Goal: Find specific page/section: Find specific page/section

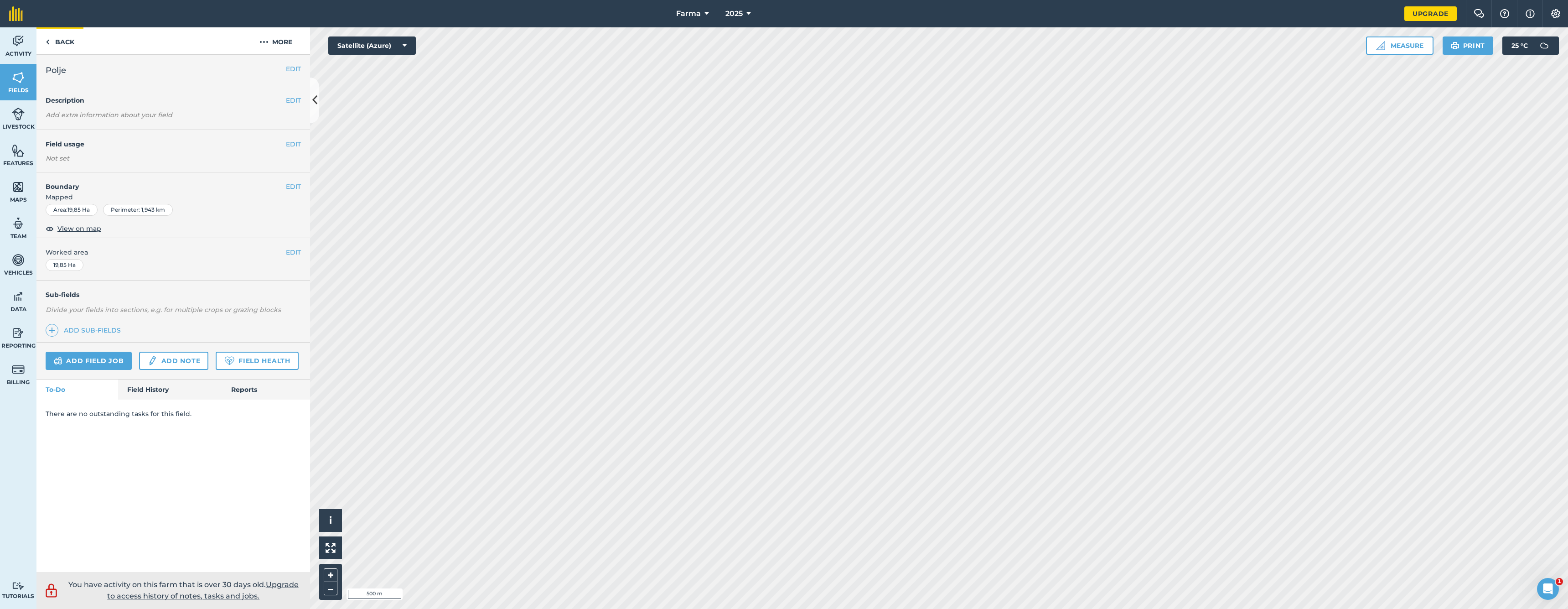
click at [58, 40] on link "Back" at bounding box center [59, 41] width 47 height 27
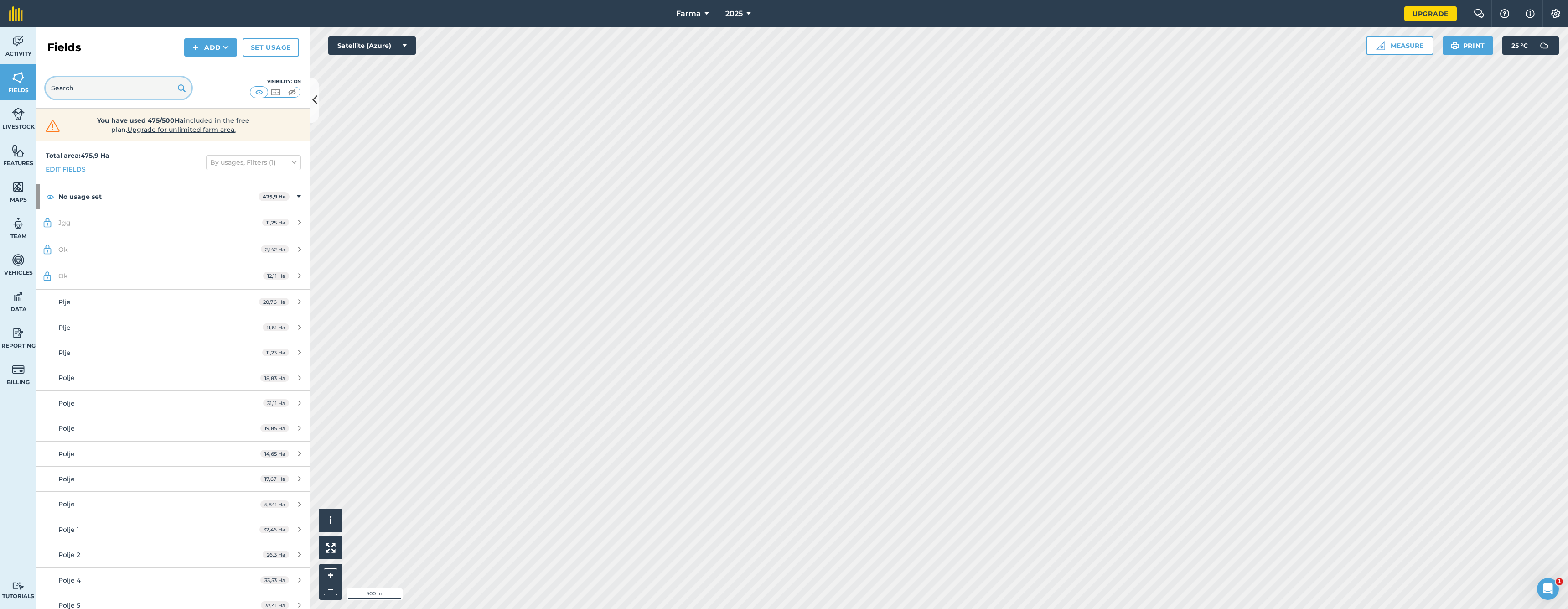
click at [162, 88] on input "text" at bounding box center [118, 88] width 146 height 22
type input "s"
click at [145, 358] on link "Plje 11,23 Ha" at bounding box center [173, 353] width 274 height 25
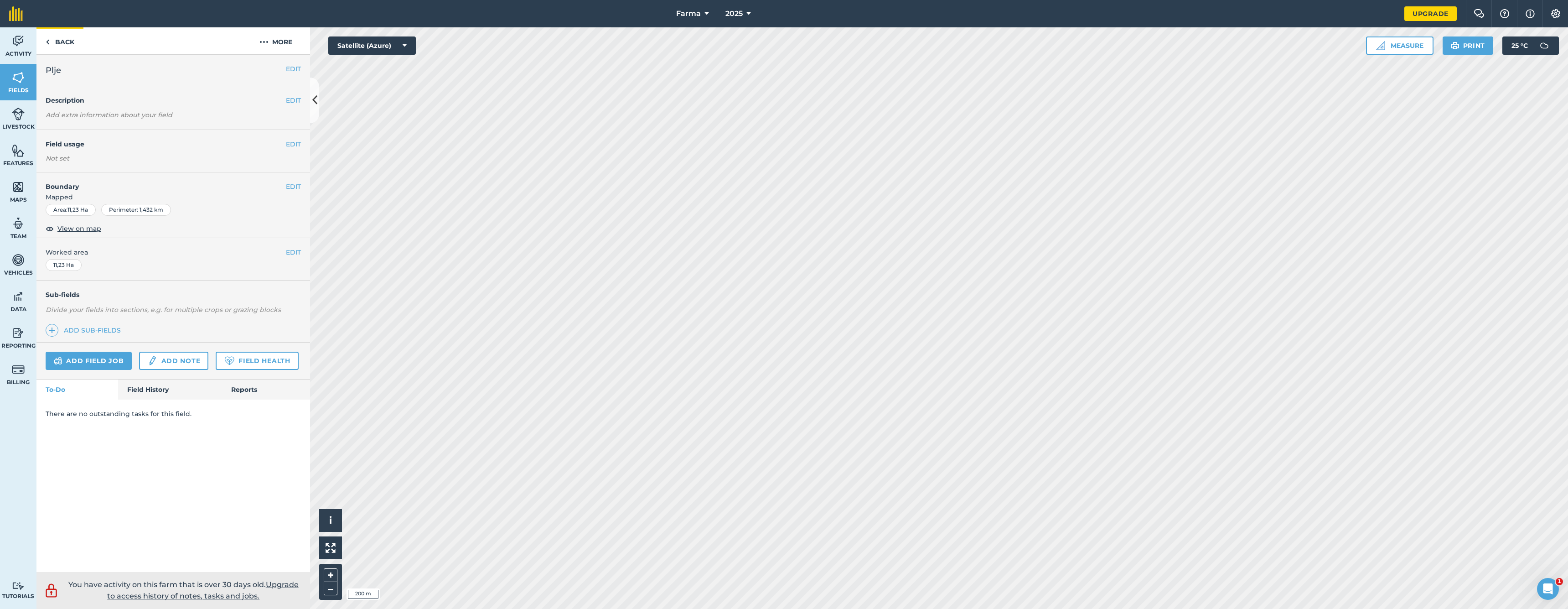
click at [45, 42] on link "Back" at bounding box center [59, 41] width 47 height 27
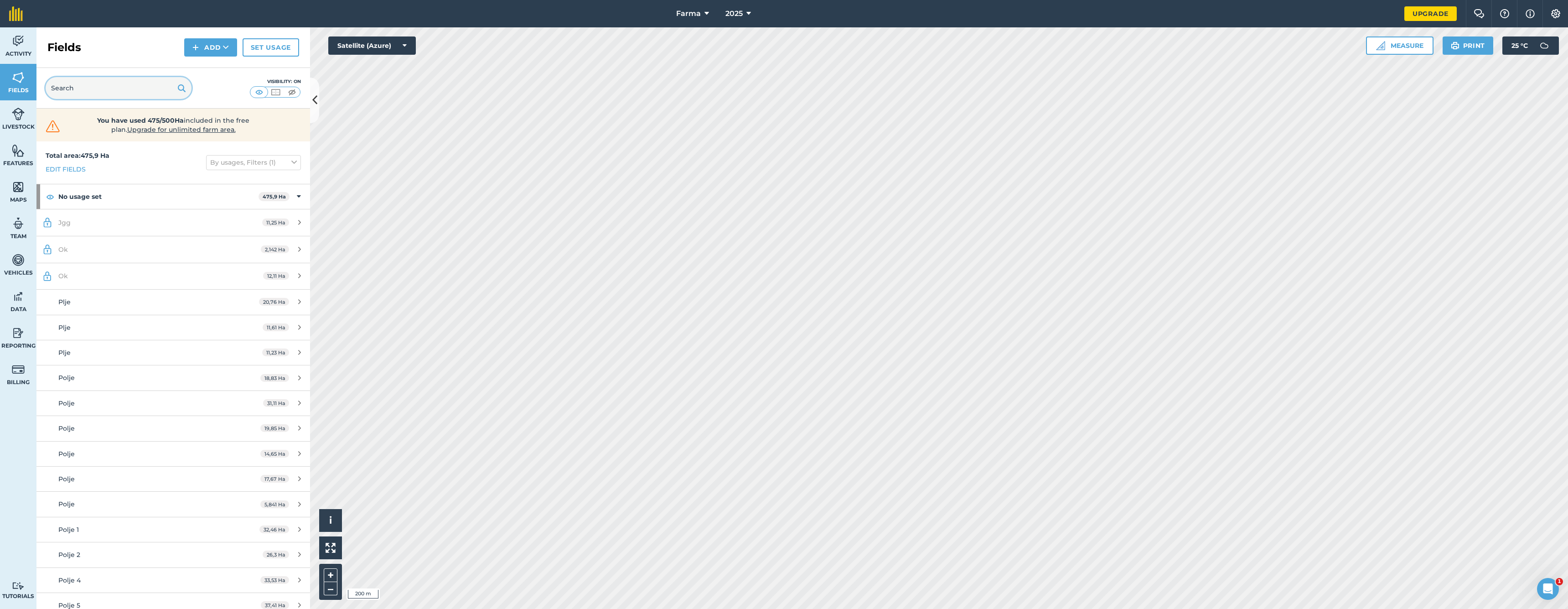
click at [82, 82] on input "text" at bounding box center [118, 88] width 146 height 22
click at [282, 94] on button at bounding box center [275, 92] width 16 height 10
click at [297, 93] on img at bounding box center [292, 92] width 12 height 9
click at [278, 90] on img at bounding box center [275, 92] width 12 height 9
click at [246, 90] on div "Visibility: Border" at bounding box center [173, 88] width 274 height 41
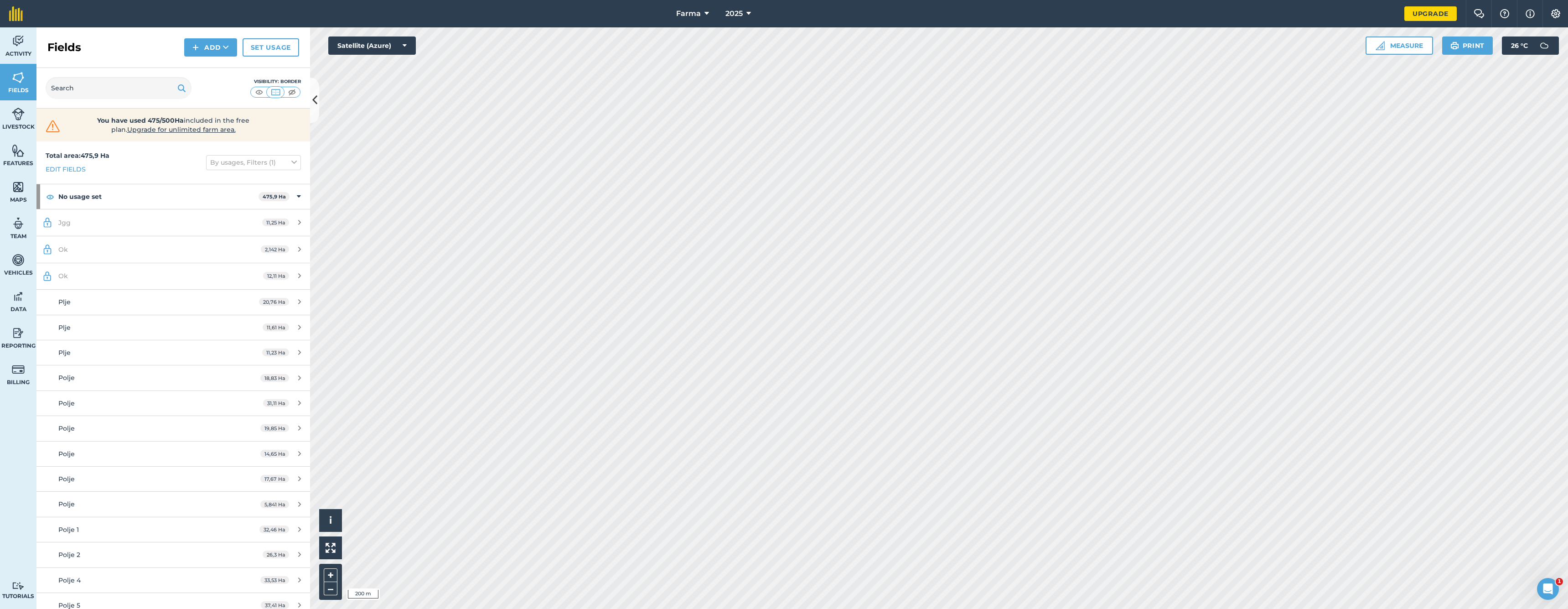
click at [252, 89] on button at bounding box center [258, 92] width 16 height 10
click at [181, 221] on div "Jgg" at bounding box center [144, 222] width 171 height 10
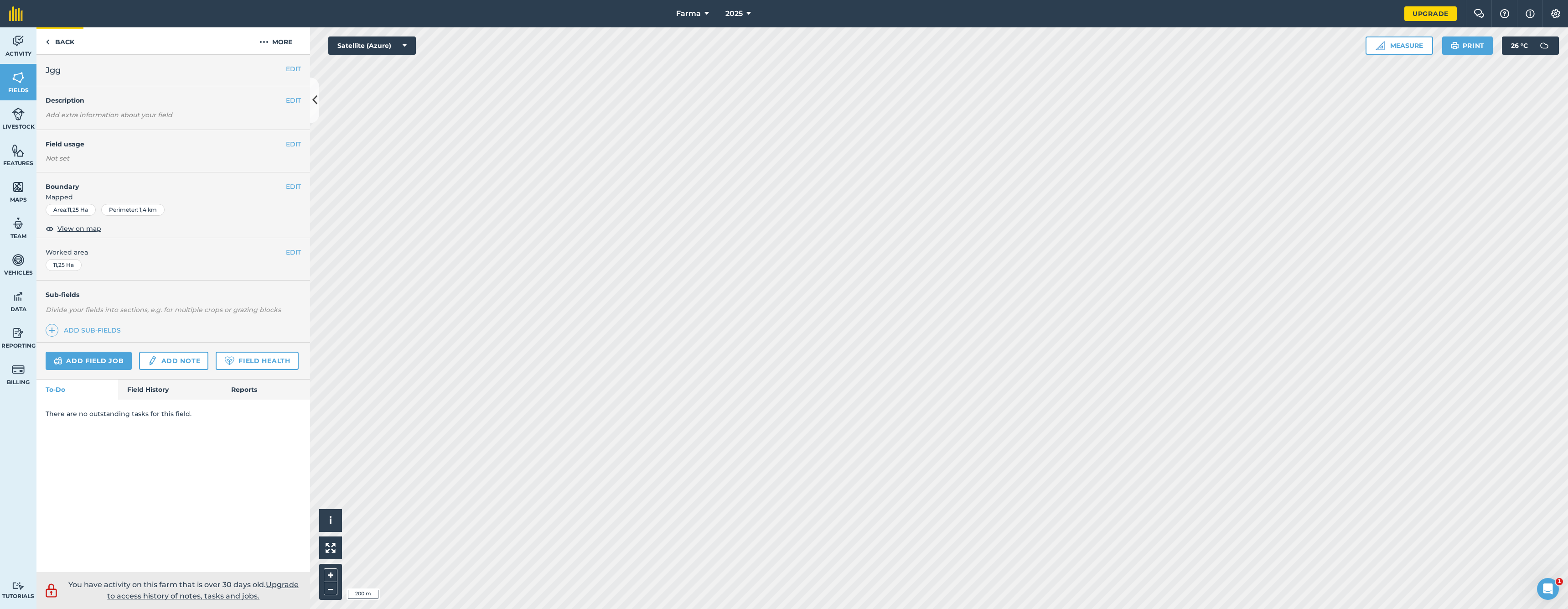
click at [69, 36] on link "Back" at bounding box center [59, 41] width 47 height 27
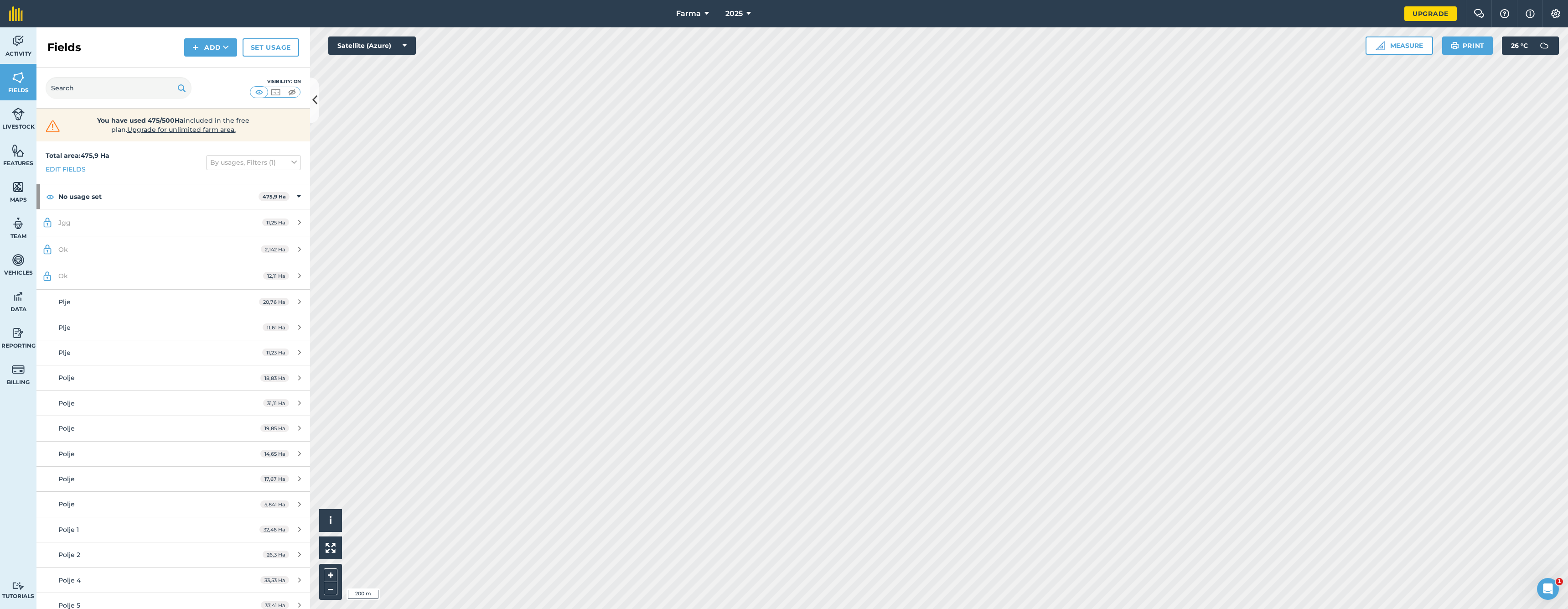
click at [290, 221] on div "11,25 Ha" at bounding box center [281, 222] width 57 height 7
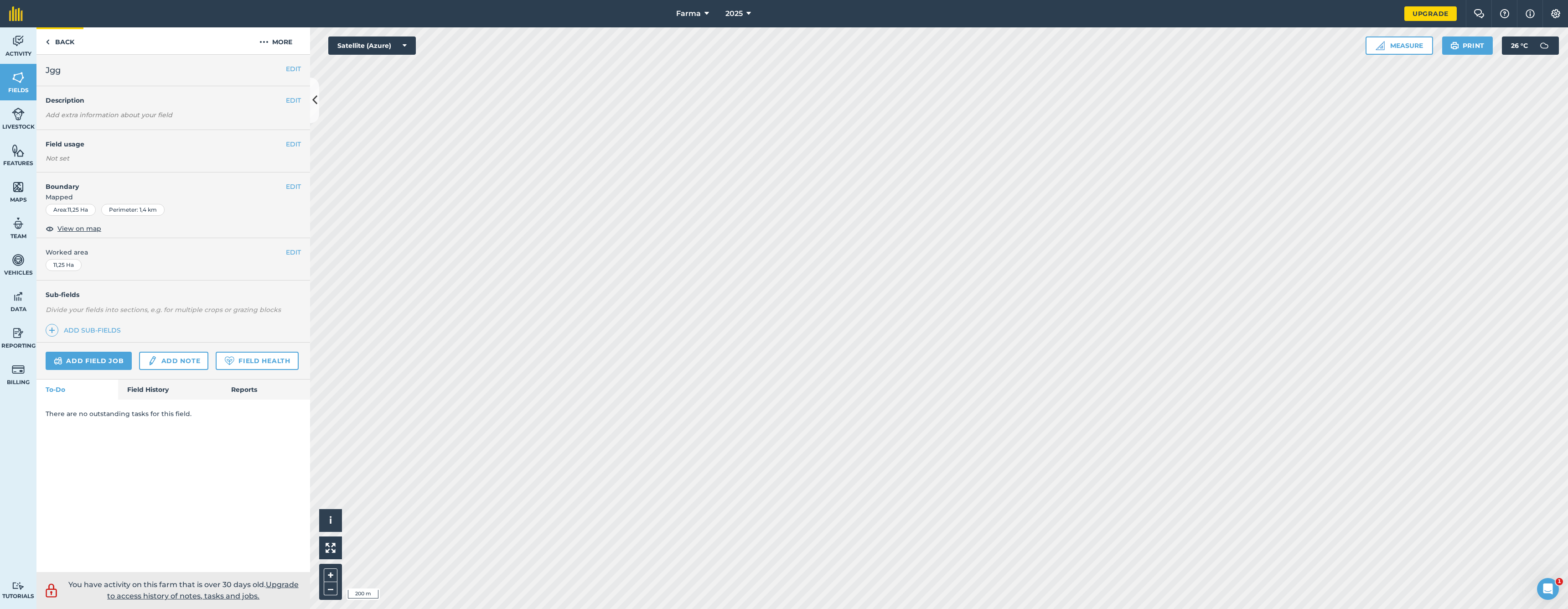
click at [61, 40] on link "Back" at bounding box center [59, 41] width 47 height 27
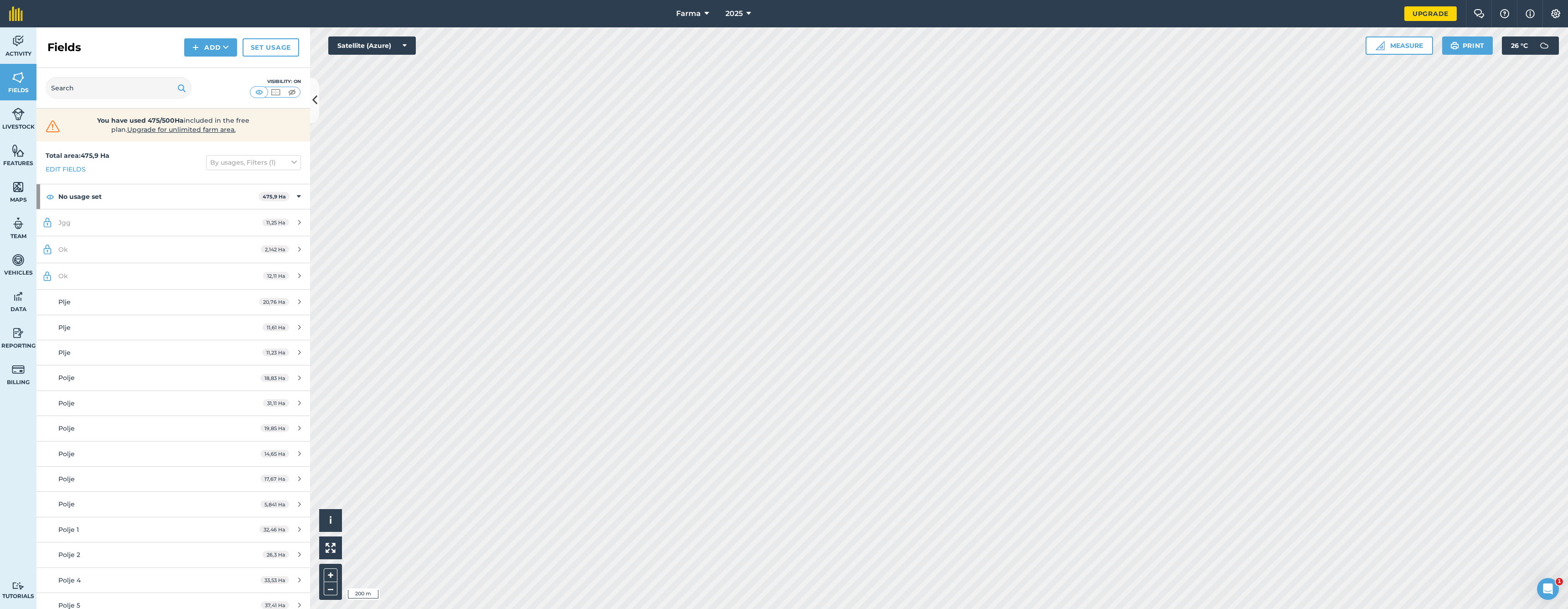
click at [234, 165] on button "By usages, Filters (1)" at bounding box center [253, 162] width 95 height 15
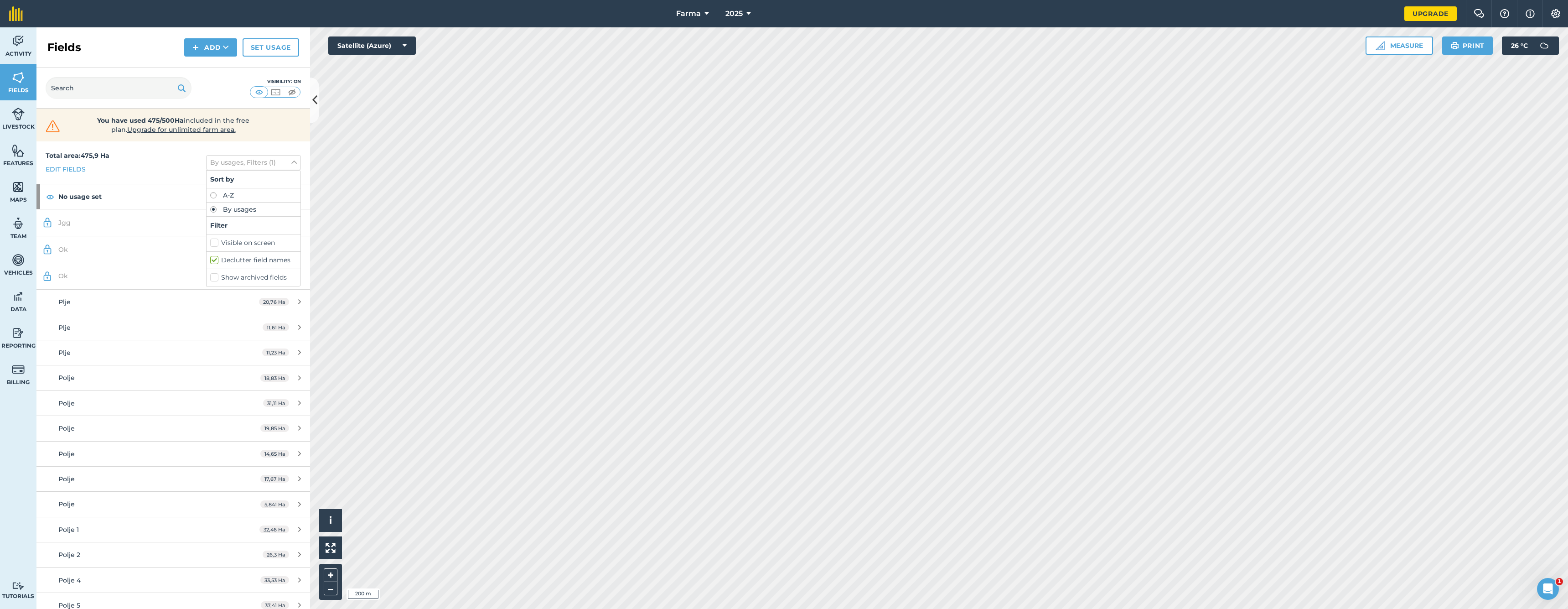
click at [234, 165] on button "By usages, Filters (1)" at bounding box center [253, 162] width 95 height 15
click at [82, 167] on link "Edit fields" at bounding box center [65, 169] width 40 height 10
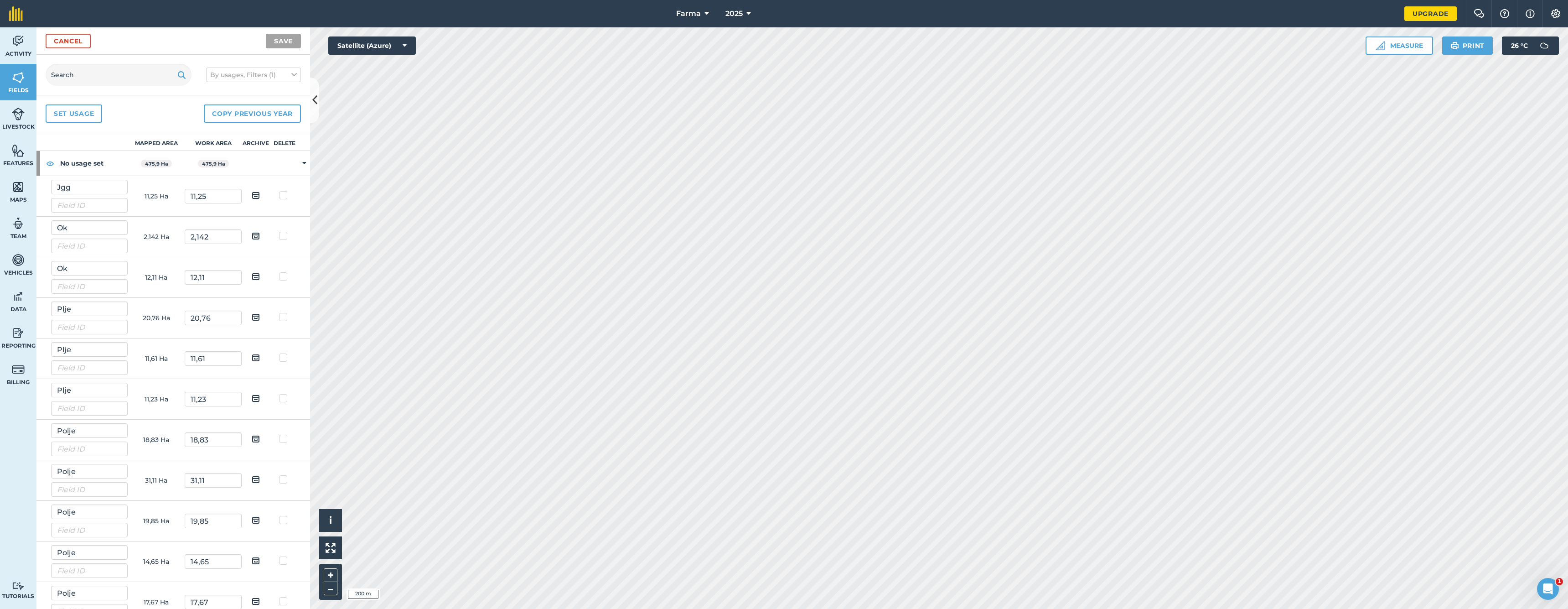
click at [78, 43] on link "Cancel" at bounding box center [68, 41] width 45 height 15
